Goal: Information Seeking & Learning: Learn about a topic

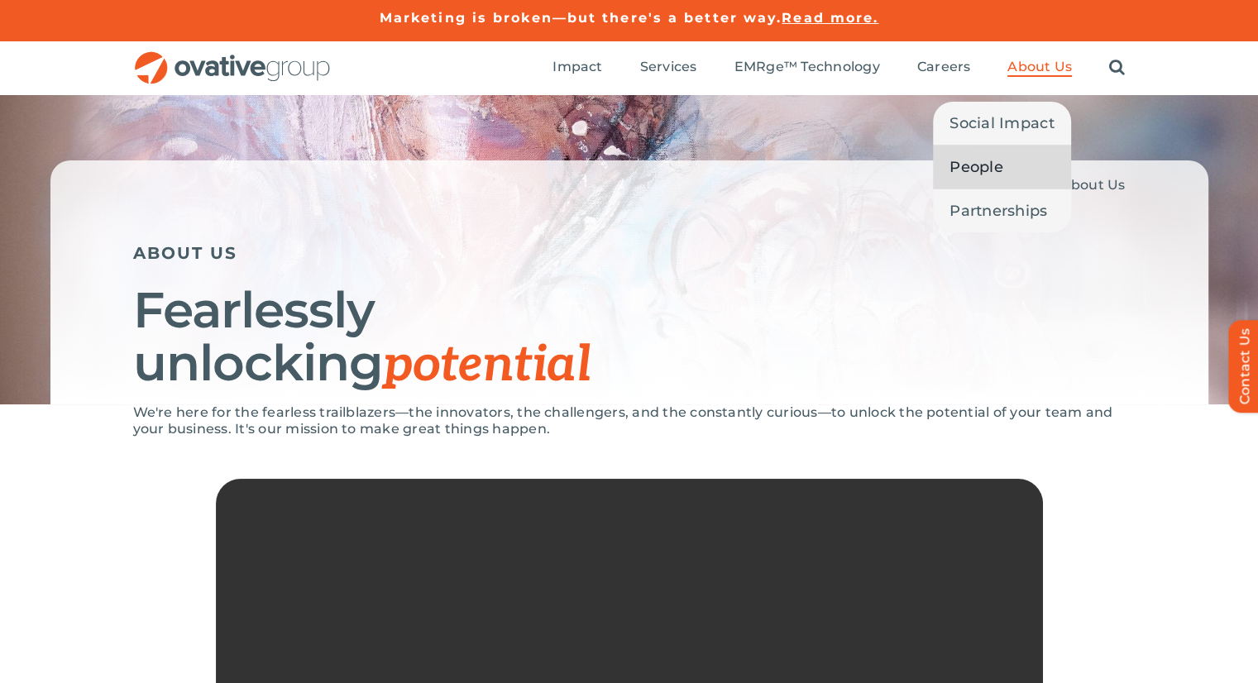
click at [1000, 174] on span "People" at bounding box center [977, 167] width 54 height 23
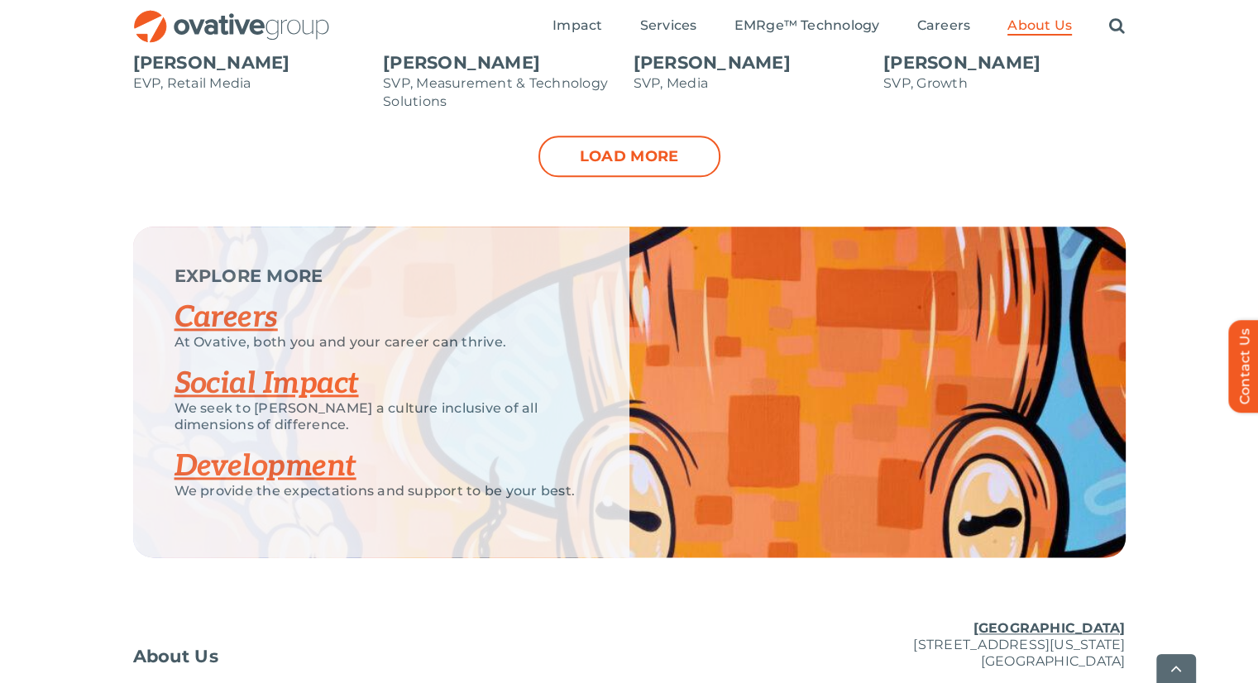
scroll to position [2019, 0]
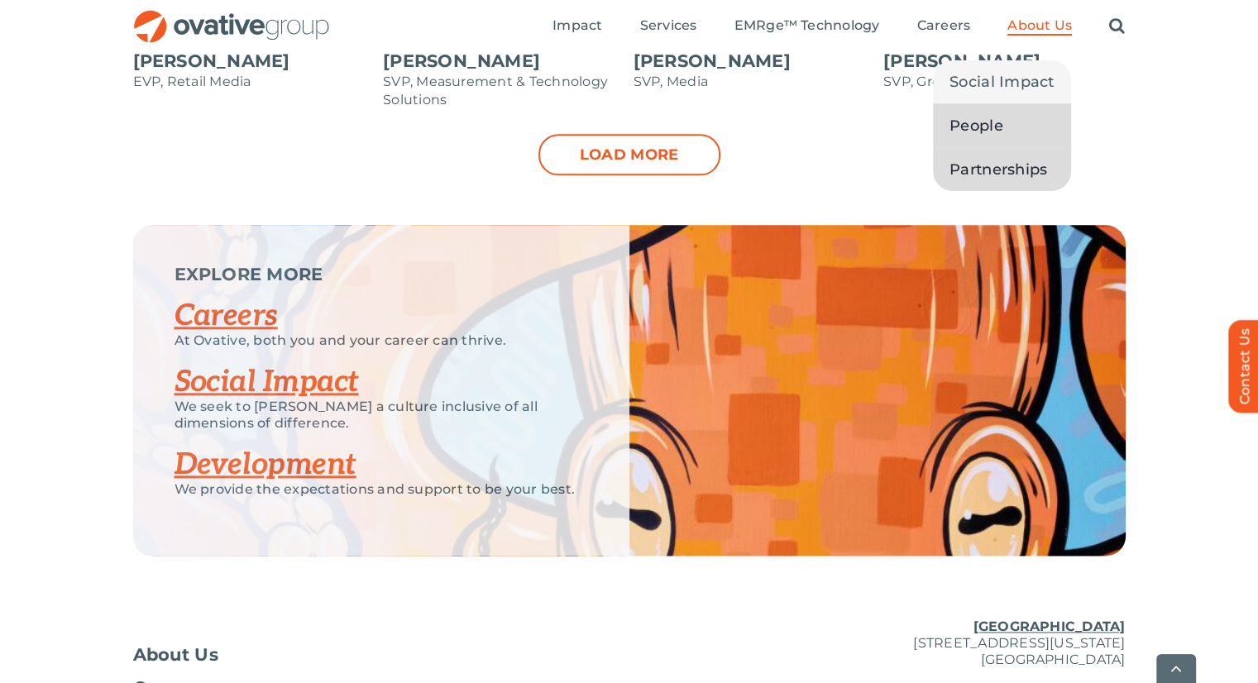
click at [999, 178] on span "Partnerships" at bounding box center [999, 169] width 98 height 23
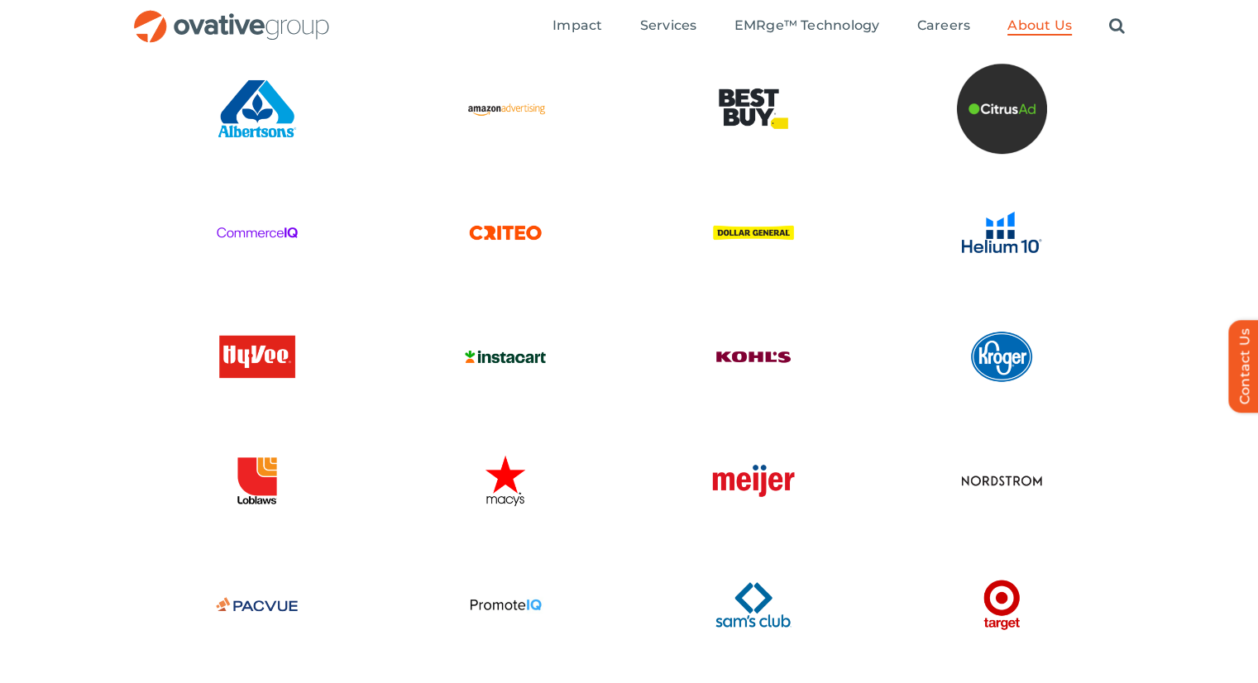
scroll to position [2596, 0]
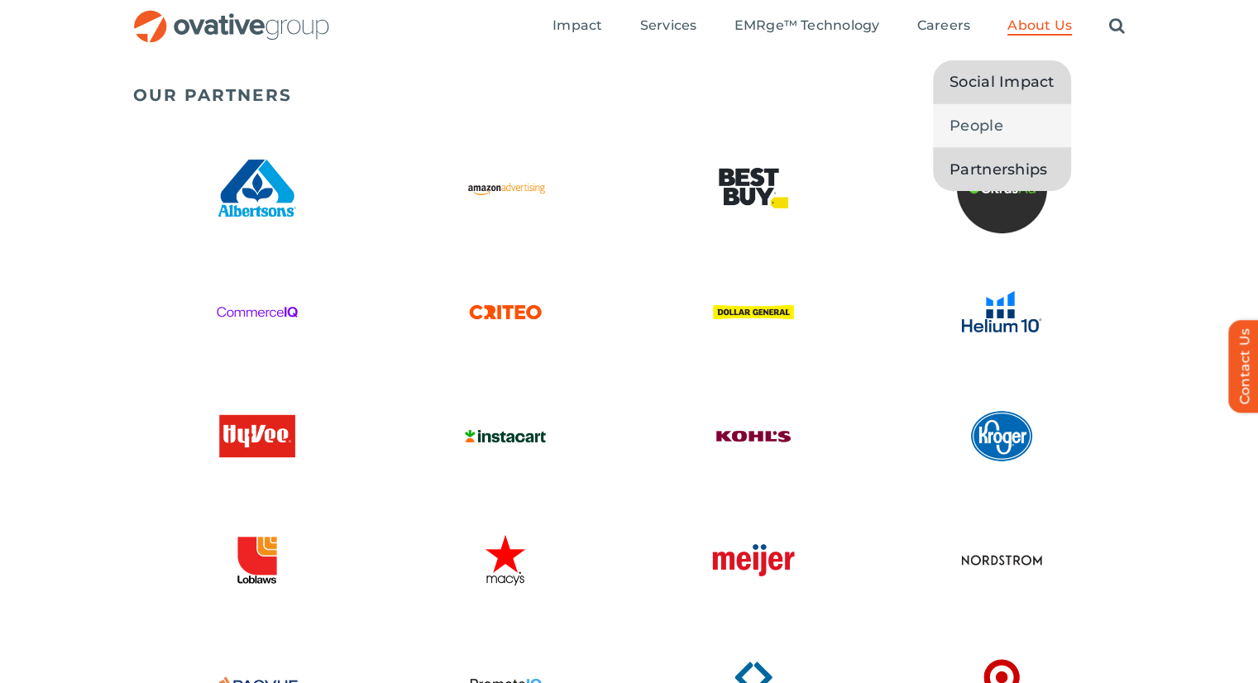
click at [1020, 93] on span "Social Impact" at bounding box center [1002, 81] width 105 height 23
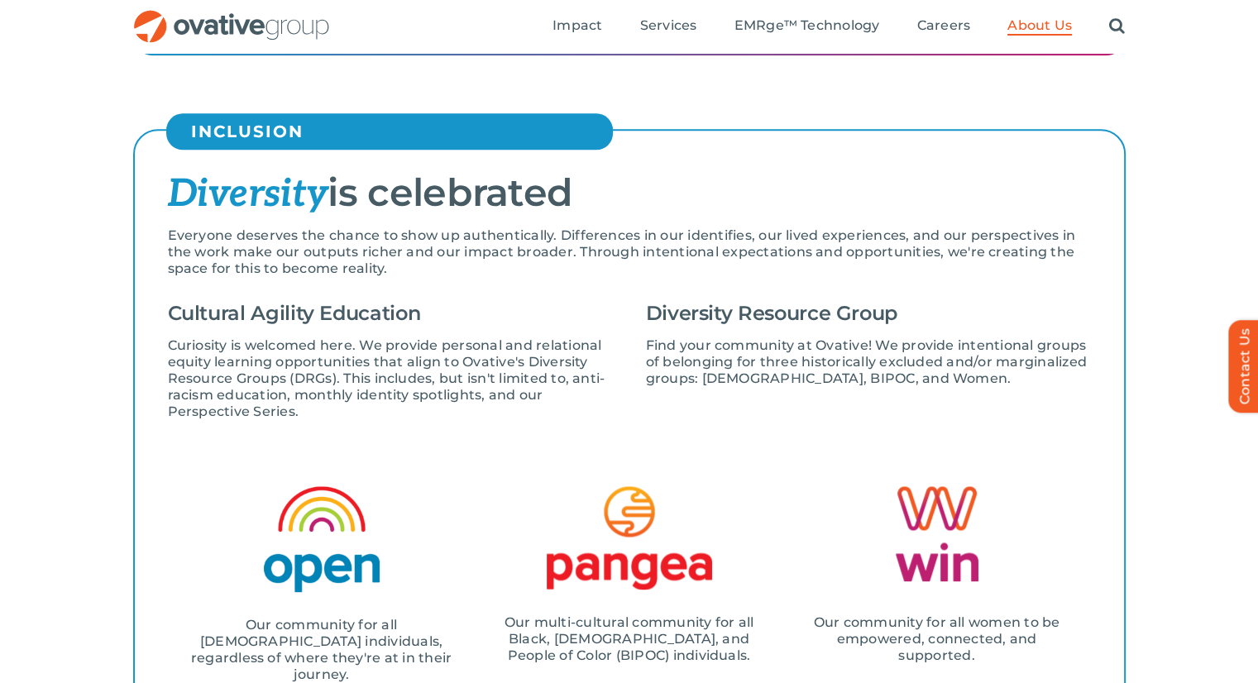
scroll to position [1853, 0]
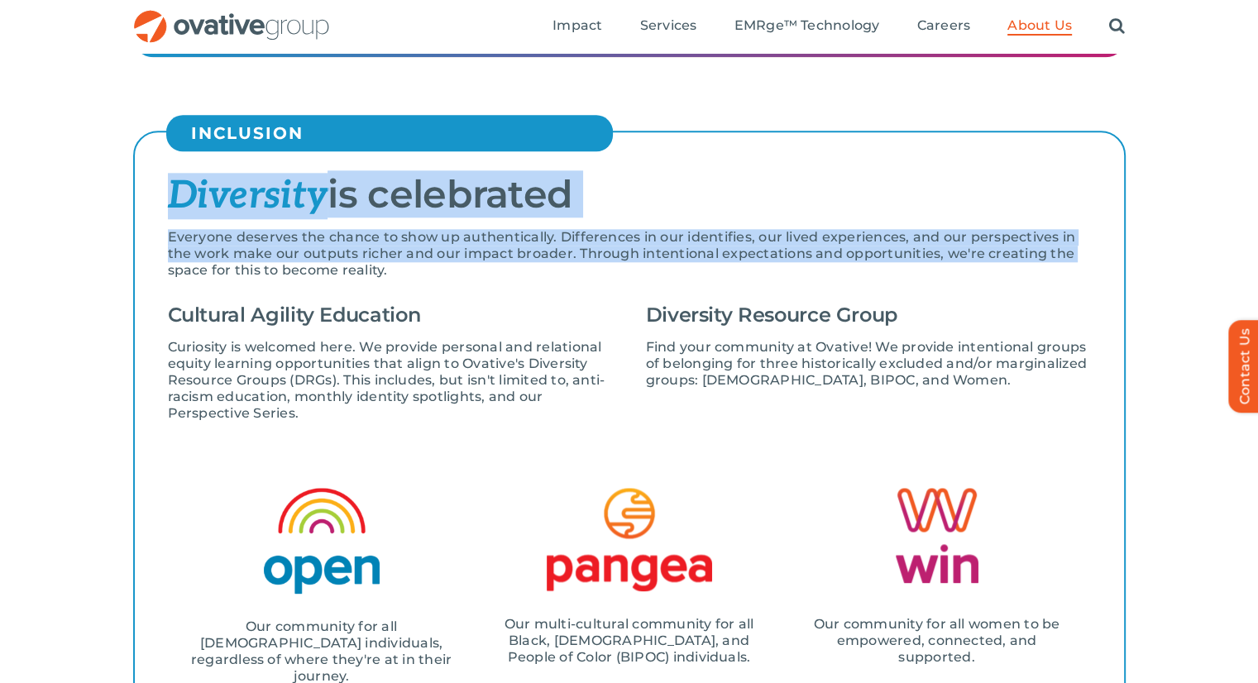
drag, startPoint x: 107, startPoint y: 223, endPoint x: 69, endPoint y: 269, distance: 60.0
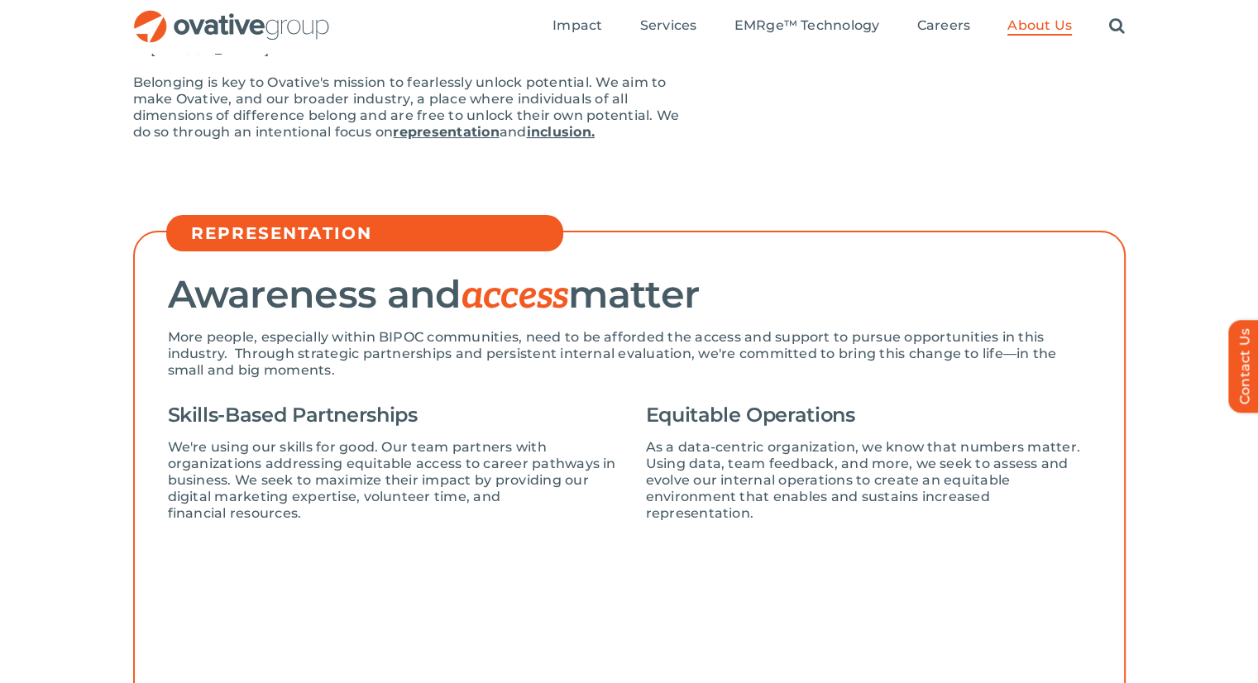
scroll to position [0, 0]
